Goal: Find specific page/section: Find specific page/section

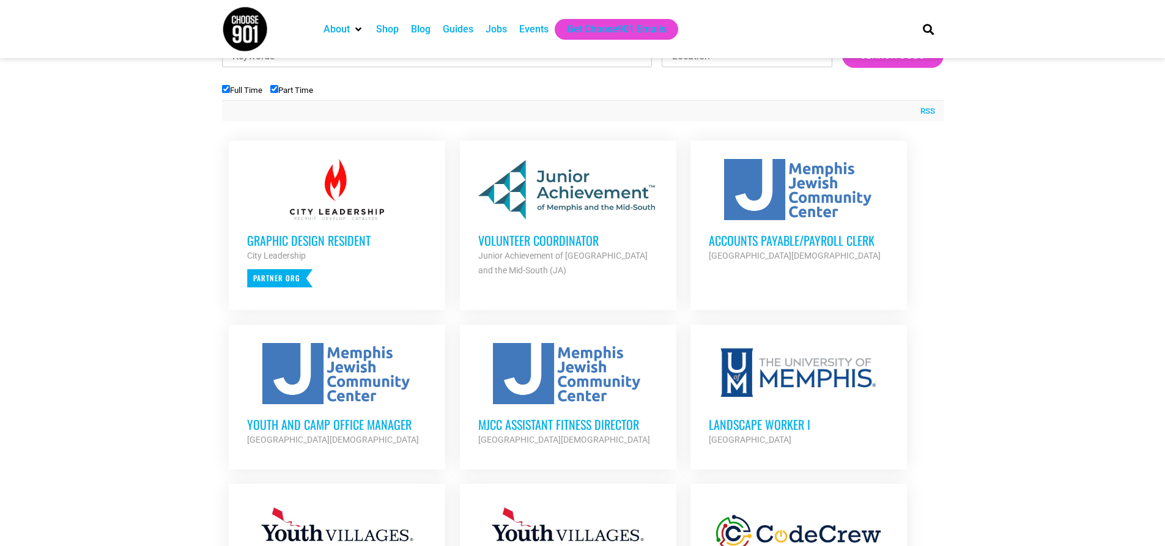
scroll to position [306, 0]
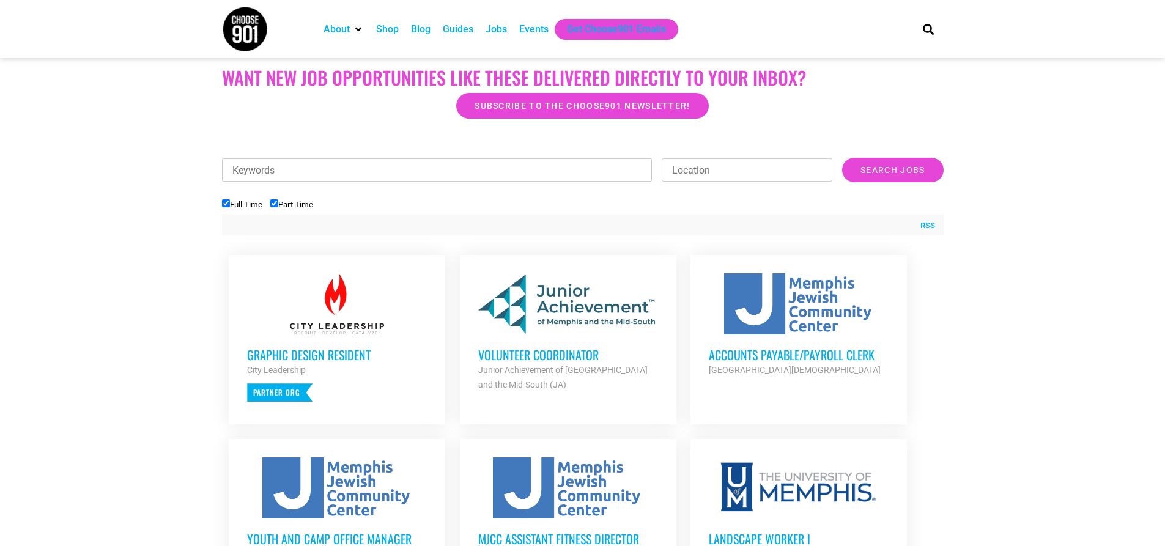
click at [680, 169] on input "Location" at bounding box center [747, 169] width 171 height 23
click at [842, 158] on input "Search Jobs" at bounding box center [892, 170] width 101 height 24
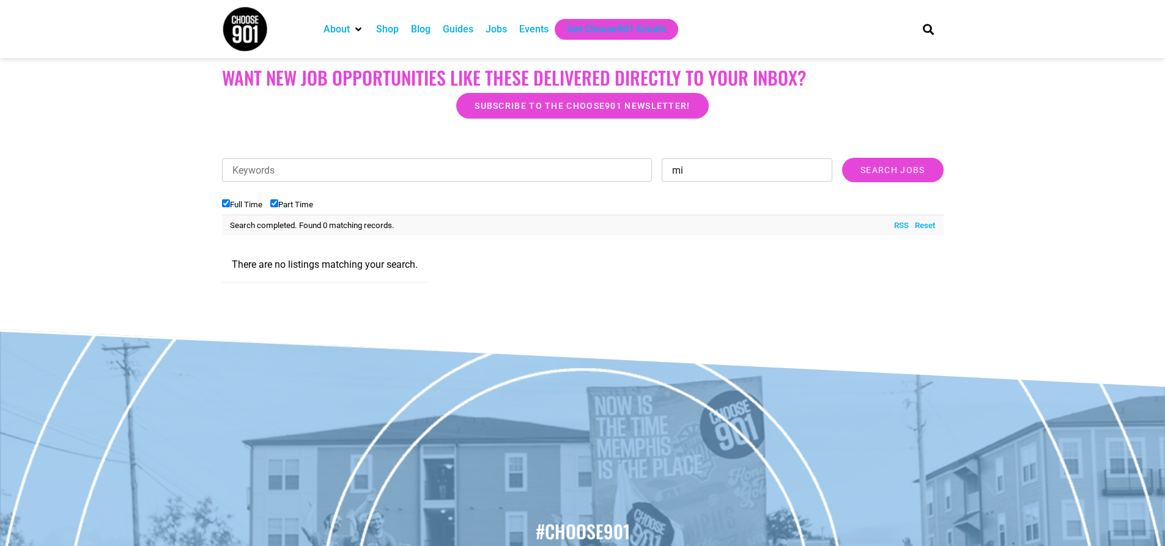
type input "m"
type input "memphis [GEOGRAPHIC_DATA]"
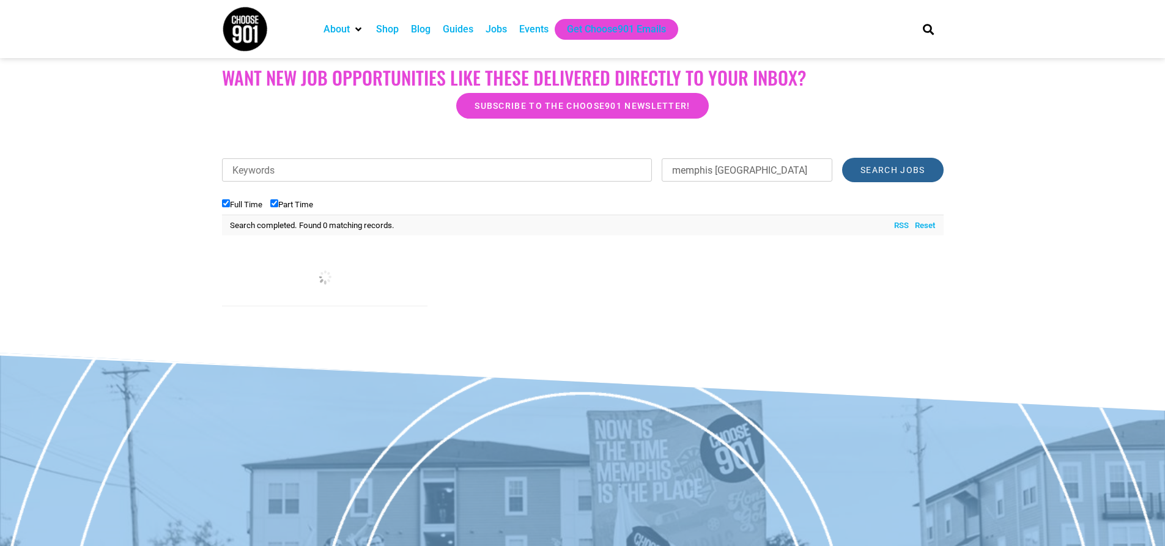
click at [876, 170] on input "Search Jobs" at bounding box center [892, 170] width 101 height 24
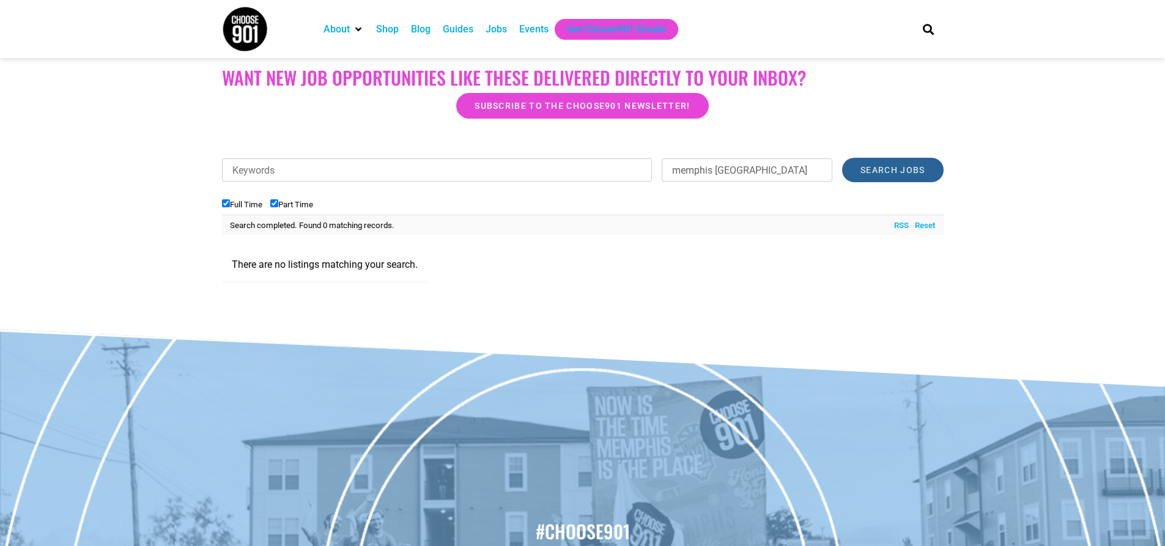
click at [890, 168] on input "Search Jobs" at bounding box center [892, 170] width 101 height 24
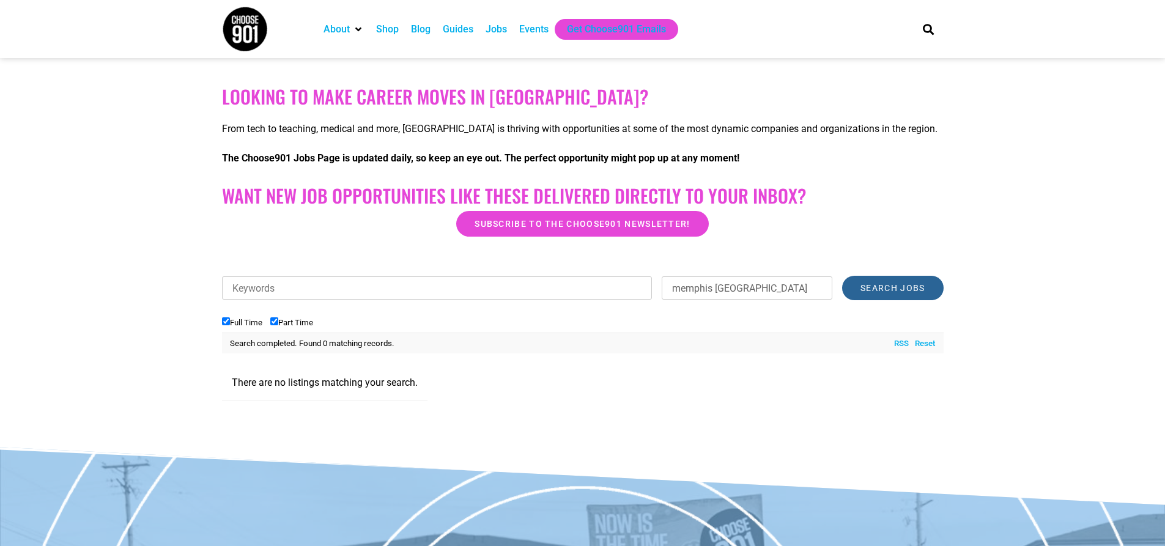
scroll to position [61, 0]
